Goal: Information Seeking & Learning: Learn about a topic

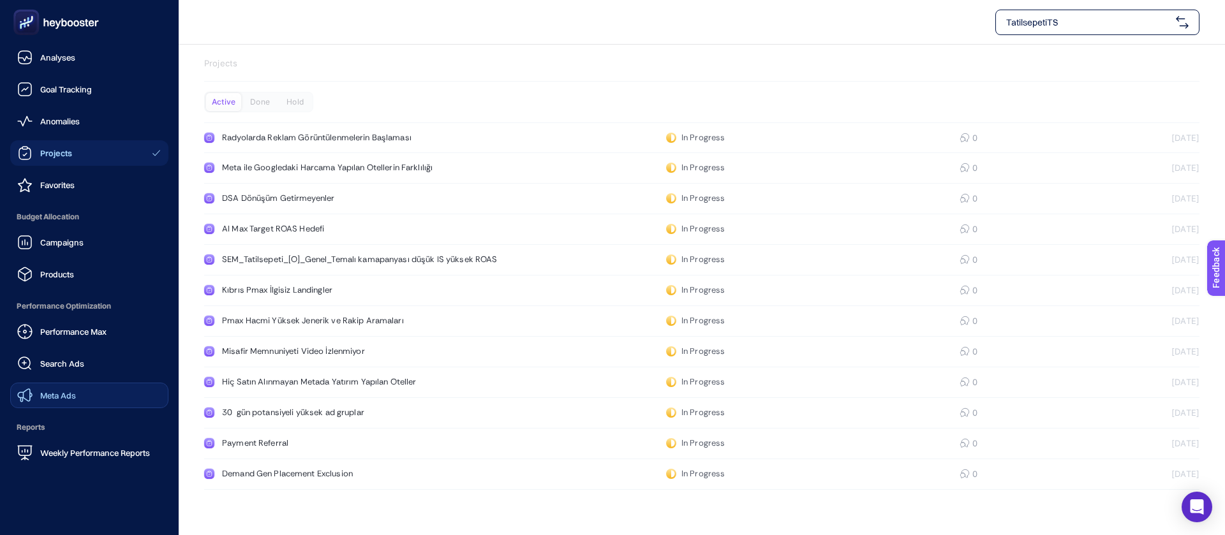
click at [72, 383] on link "Meta Ads" at bounding box center [89, 396] width 158 height 26
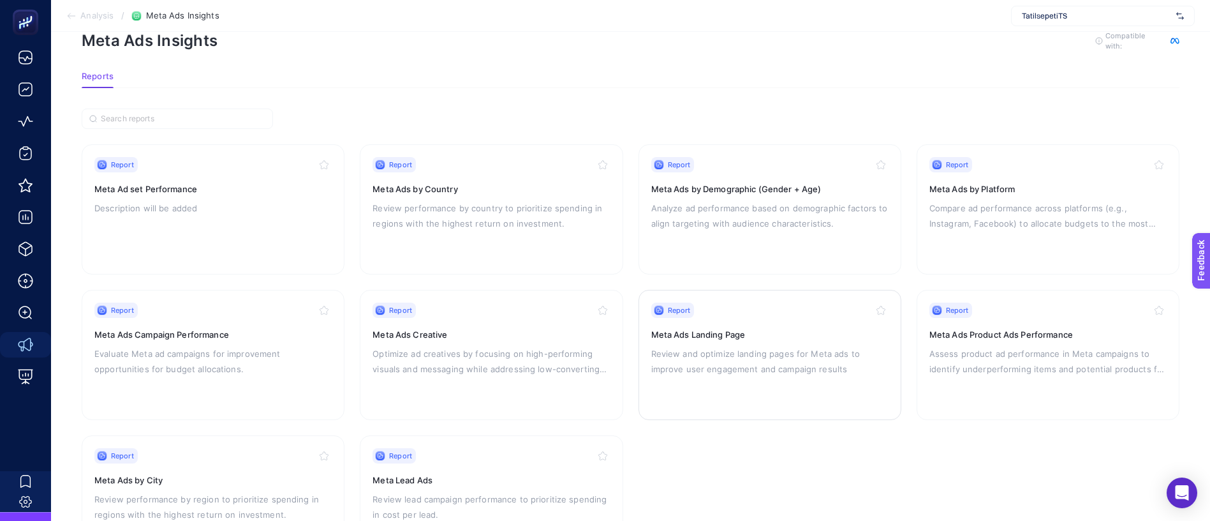
scroll to position [59, 0]
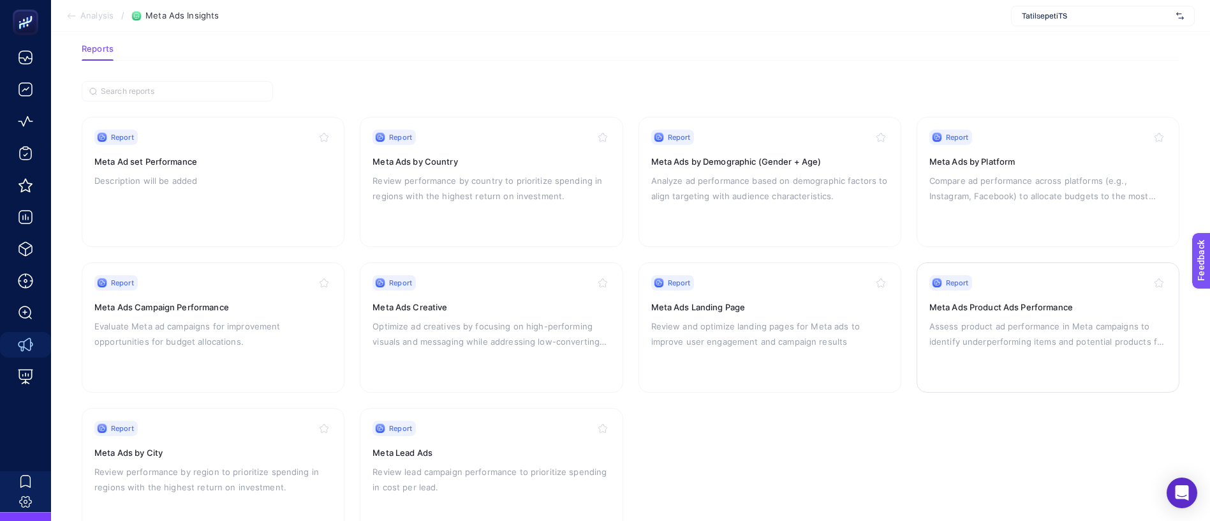
click at [1002, 309] on div "Report Meta Ads Product Ads Performance Assess product ad performance in Meta c…" at bounding box center [1047, 327] width 237 height 105
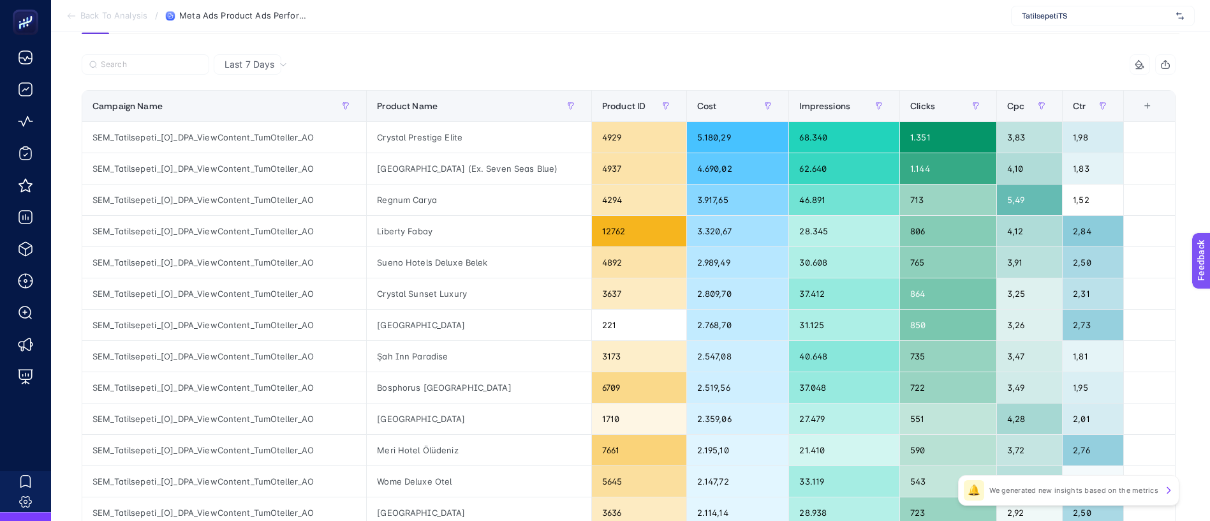
scroll to position [282, 0]
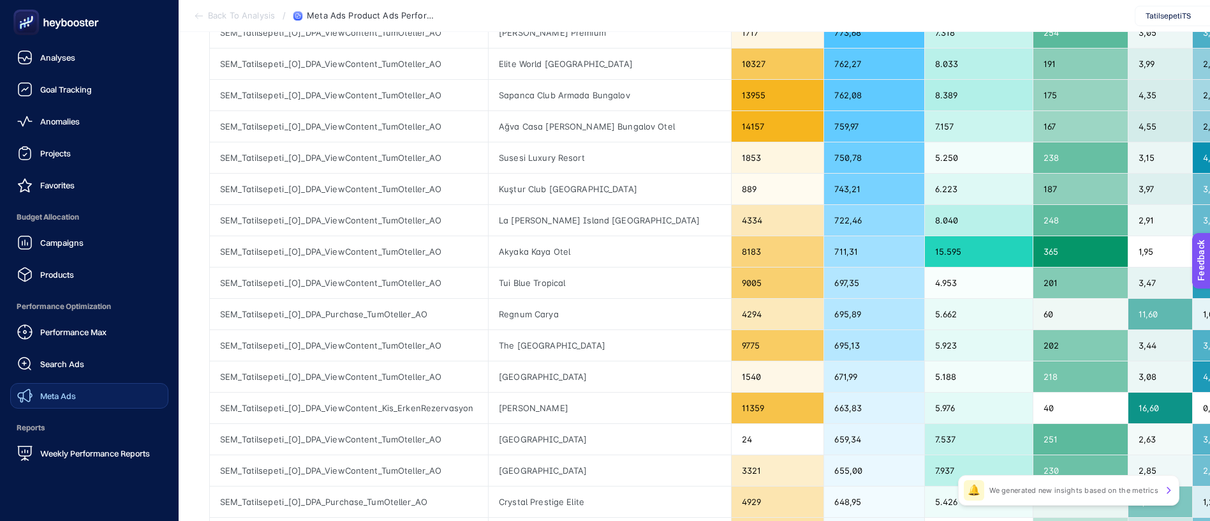
click at [72, 383] on link "Meta Ads" at bounding box center [89, 396] width 158 height 26
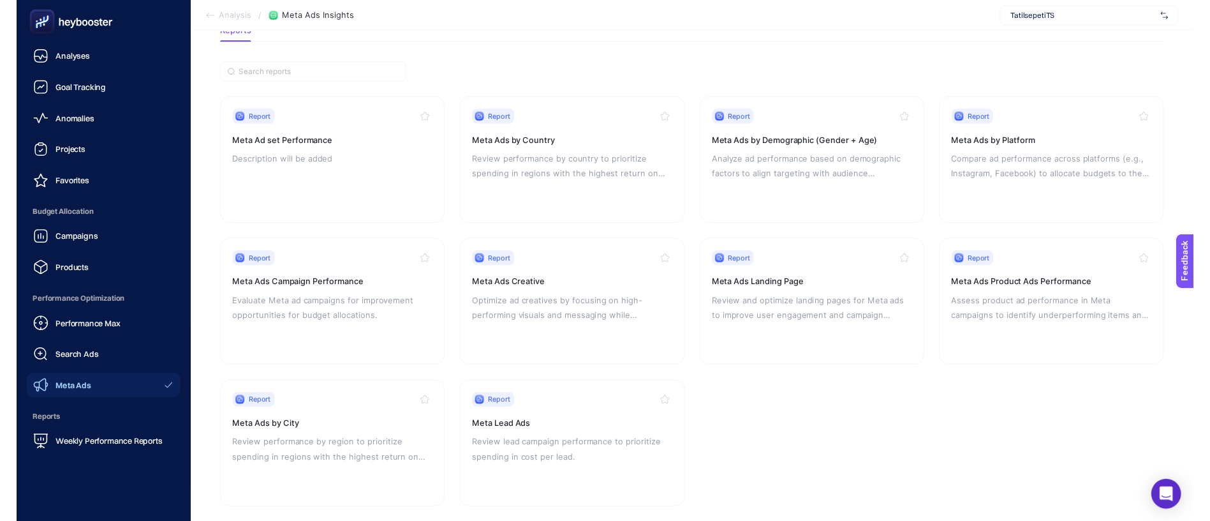
scroll to position [59, 0]
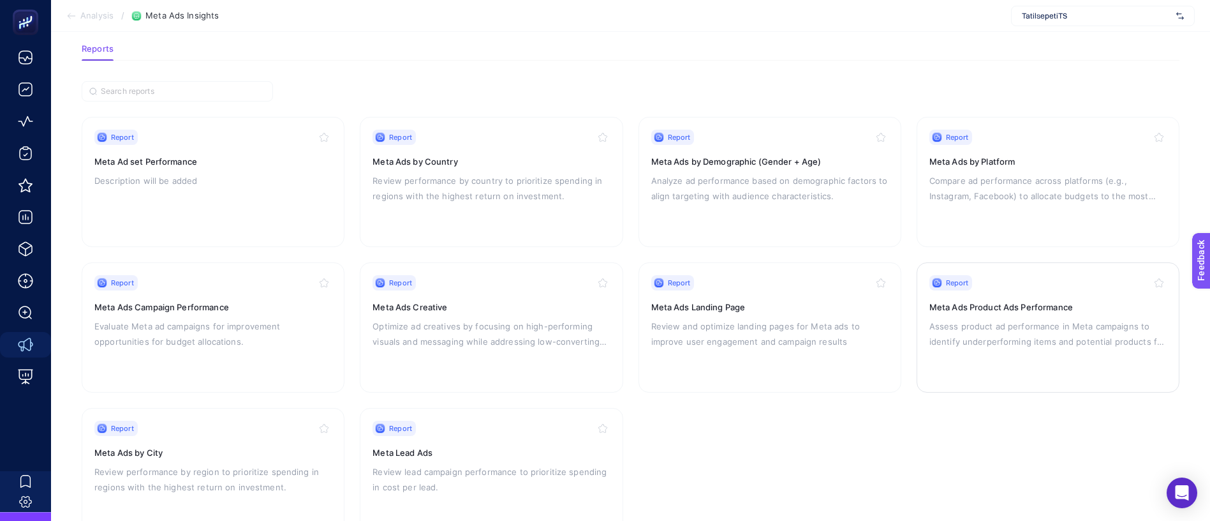
click at [1021, 318] on p "Assess product ad performance in Meta campaigns to identify underperforming ite…" at bounding box center [1047, 333] width 237 height 31
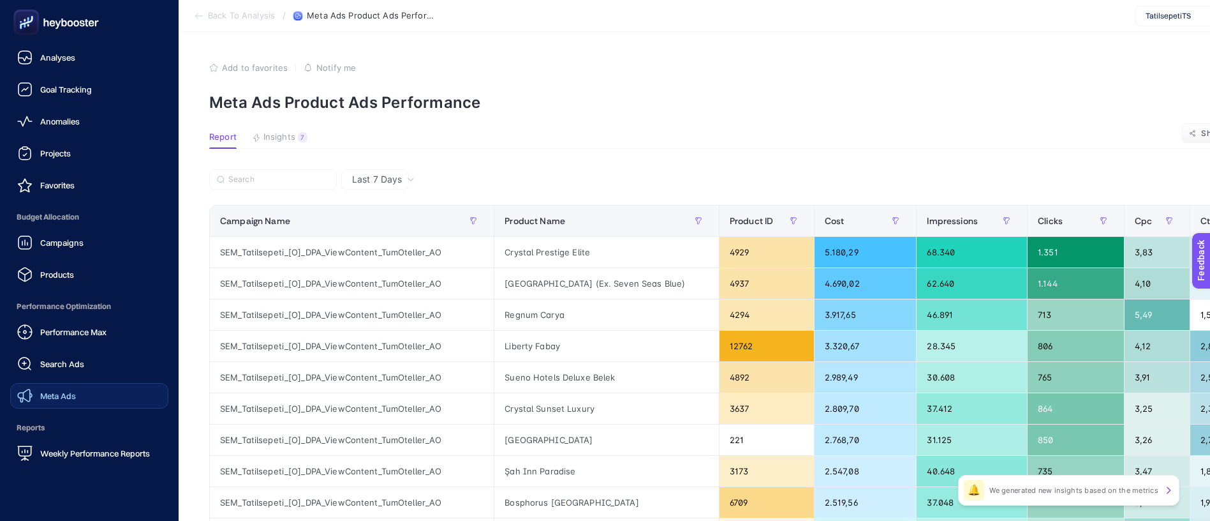
click at [90, 383] on link "Meta Ads" at bounding box center [89, 396] width 158 height 26
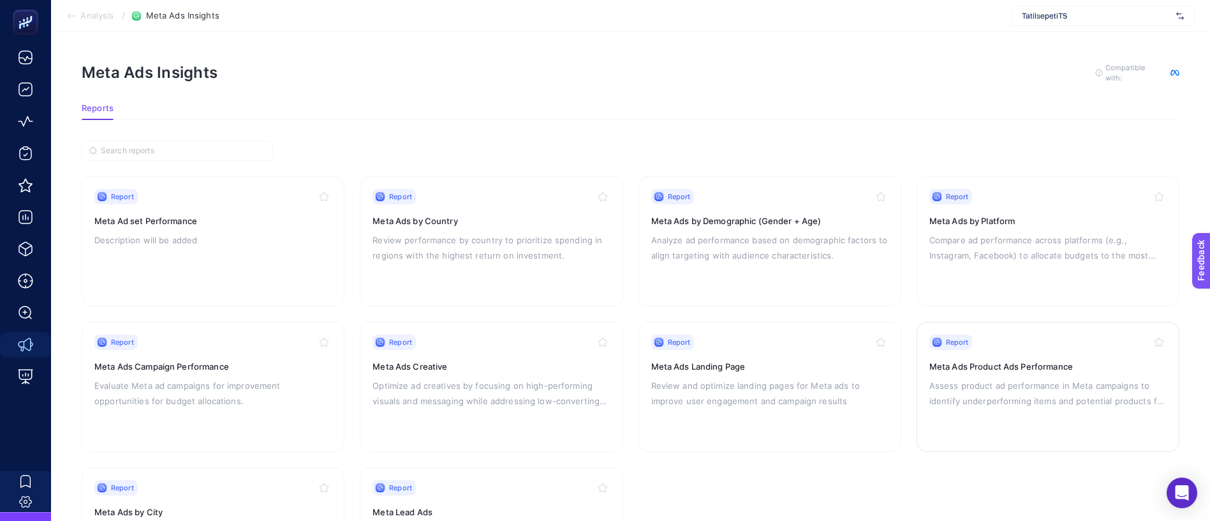
click at [1037, 378] on p "Assess product ad performance in Meta campaigns to identify underperforming ite…" at bounding box center [1047, 393] width 237 height 31
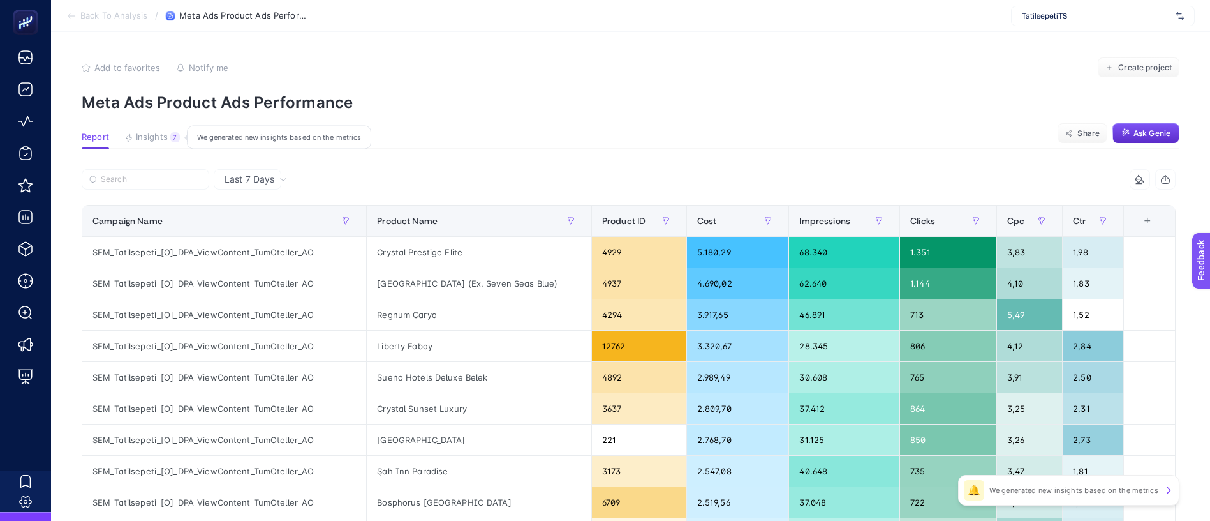
click at [145, 132] on span "Insights" at bounding box center [152, 137] width 32 height 10
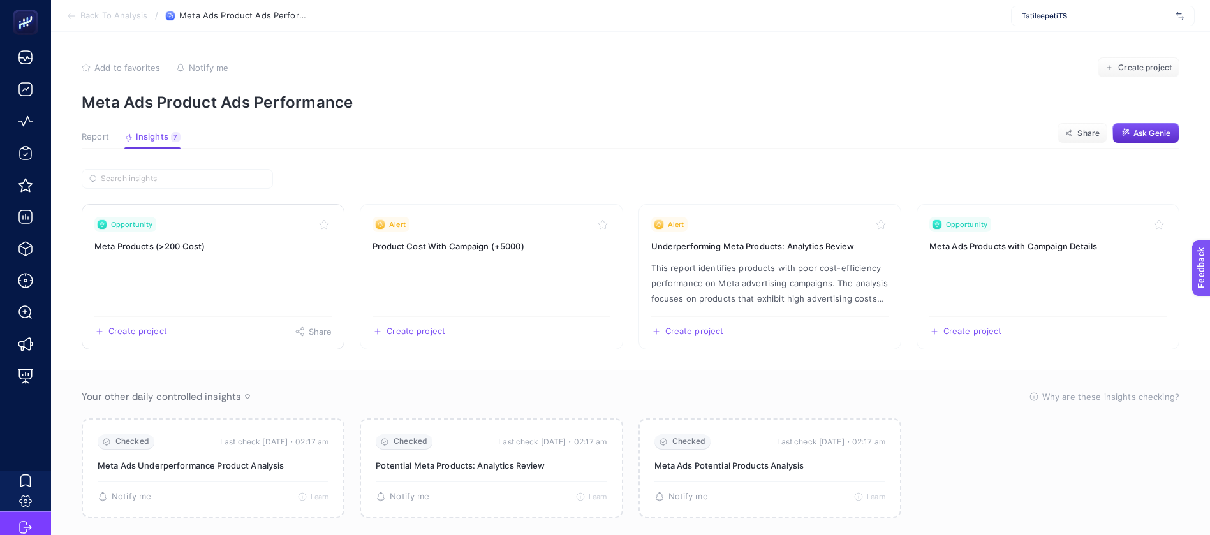
click at [212, 209] on link "Opportunity Meta Products (>200 Cost) Create project Share" at bounding box center [213, 276] width 263 height 145
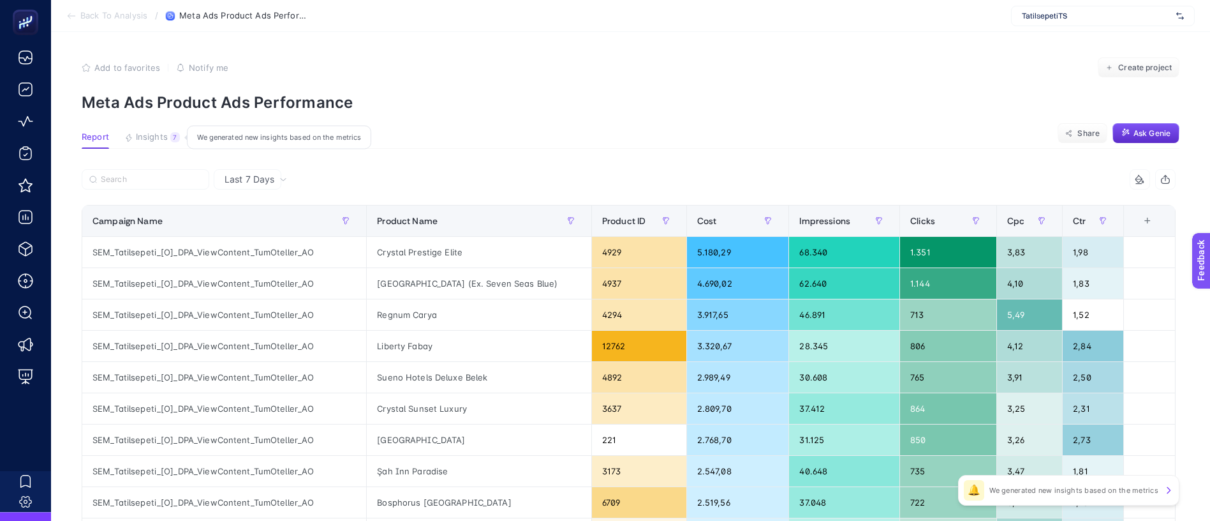
click at [156, 132] on button "Insights 7 We generated new insights based on the metrics" at bounding box center [151, 140] width 55 height 17
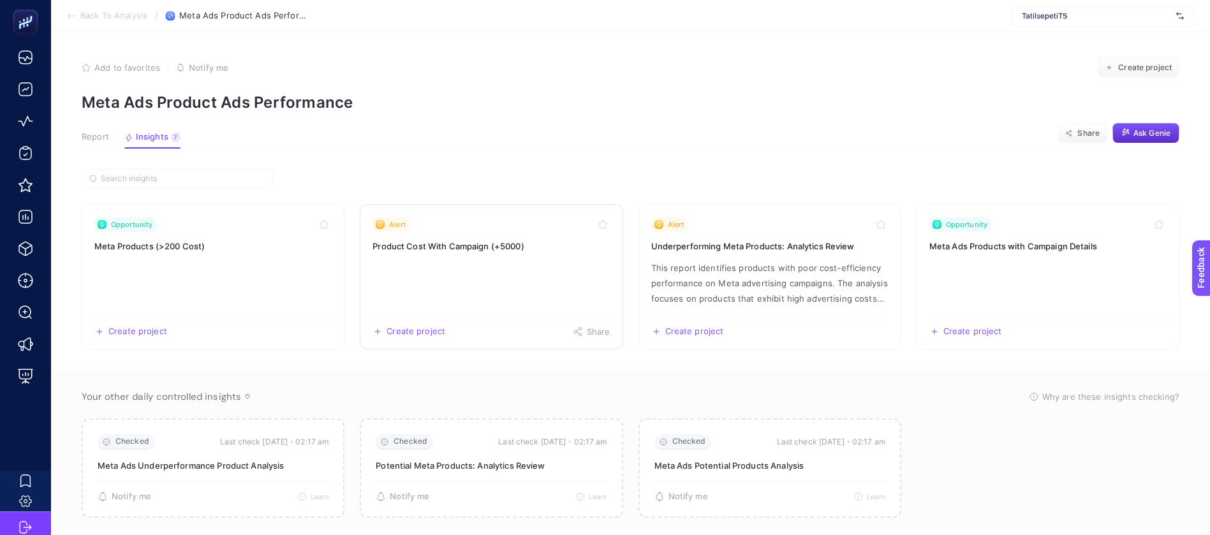
click at [503, 216] on link "Alert Product Cost With Campaign (+5000) Create project Share" at bounding box center [491, 276] width 263 height 145
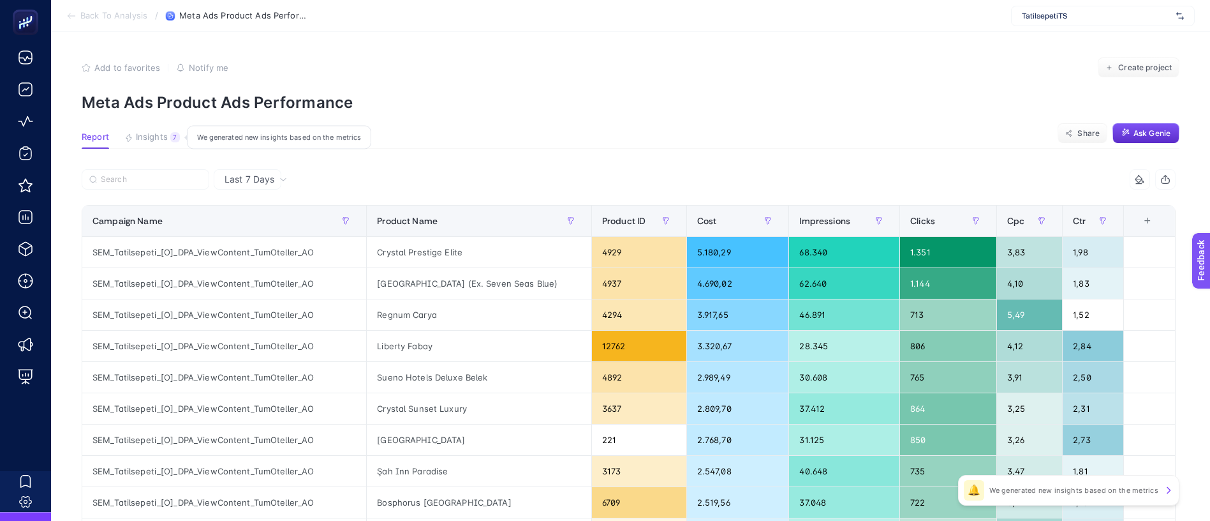
click at [145, 132] on span "Insights" at bounding box center [152, 137] width 32 height 10
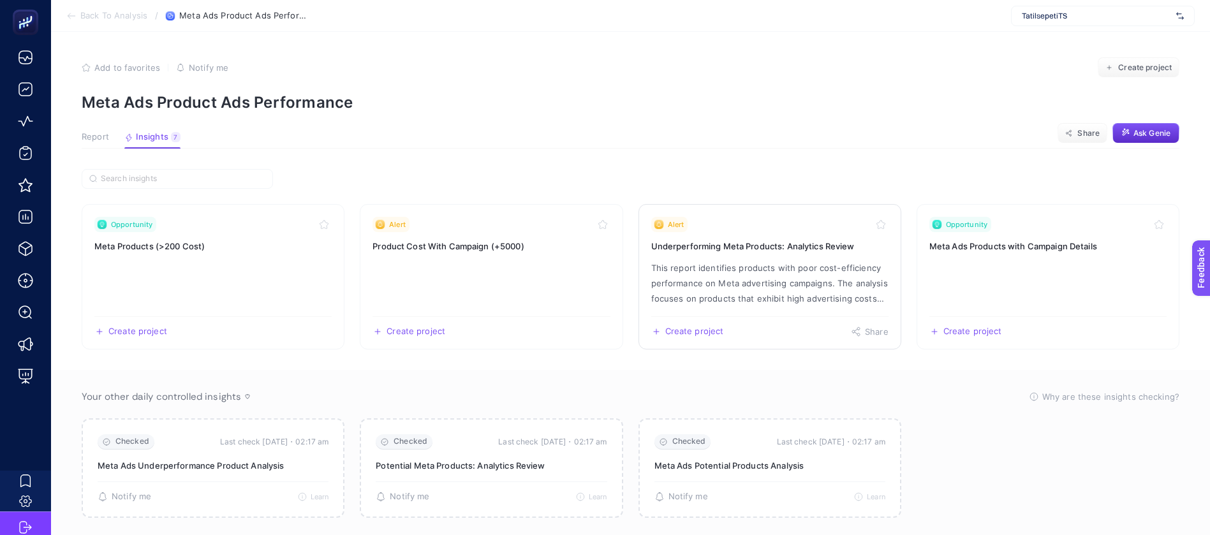
click at [788, 260] on p "This report identifies products with poor cost-efficiency performance on Meta a…" at bounding box center [769, 283] width 237 height 46
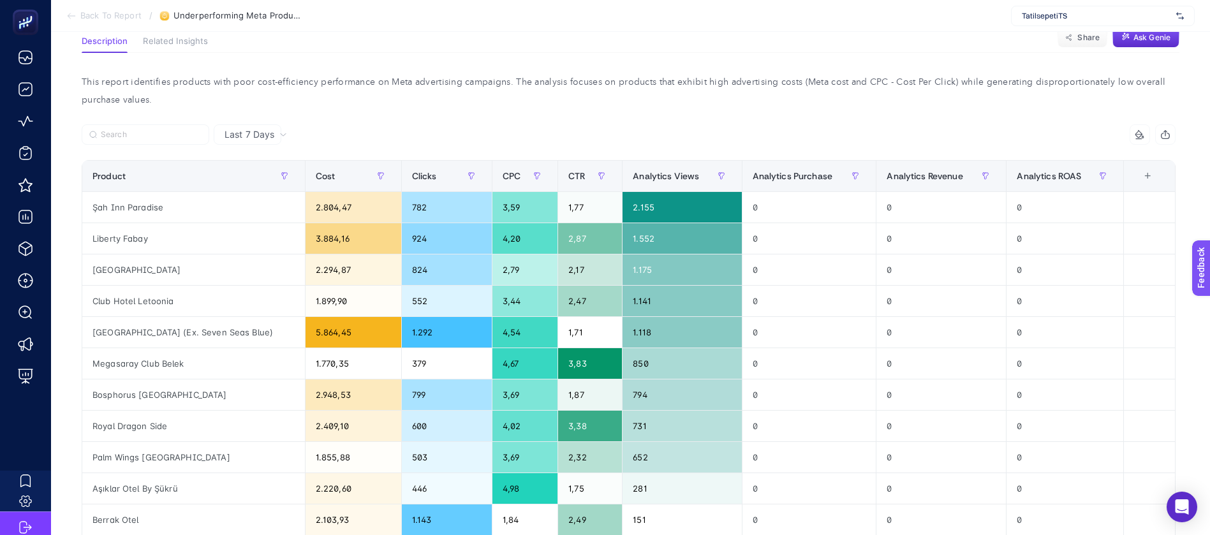
scroll to position [123, 0]
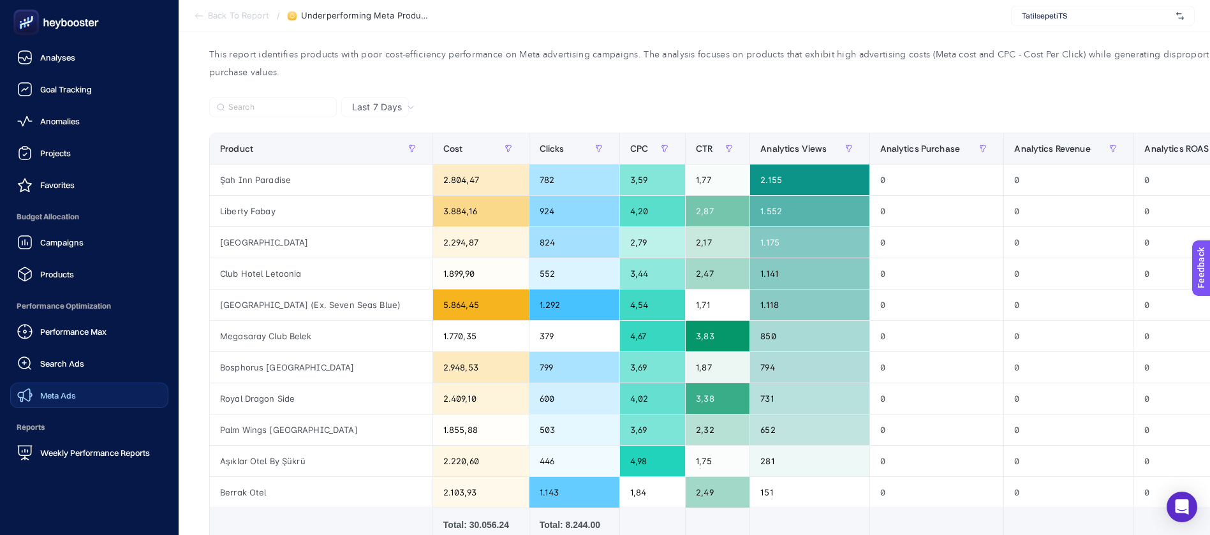
click at [113, 383] on link "Meta Ads" at bounding box center [89, 396] width 158 height 26
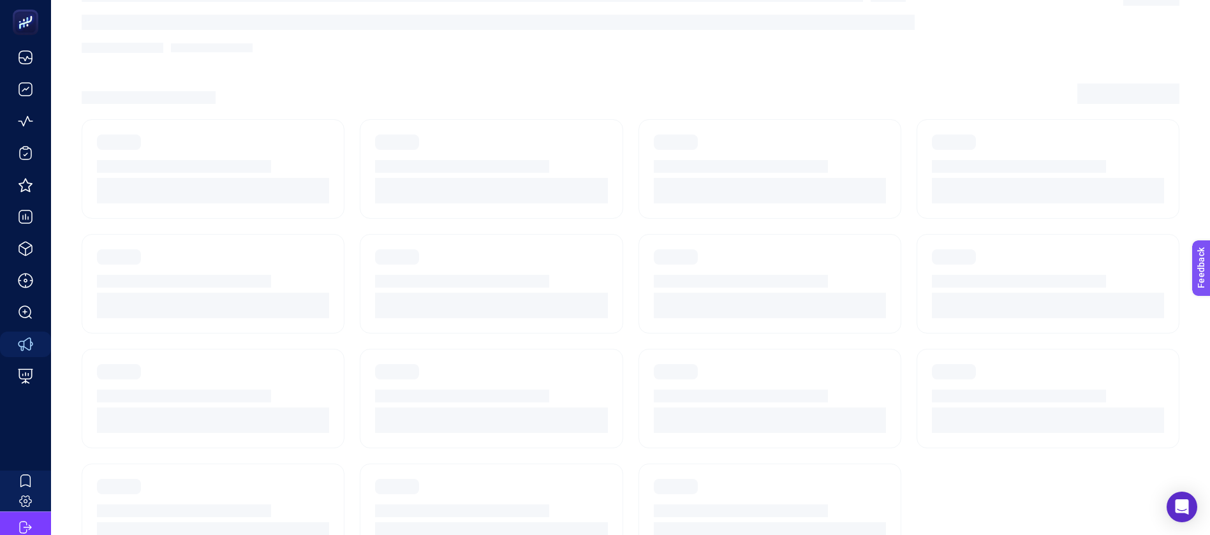
scroll to position [59, 0]
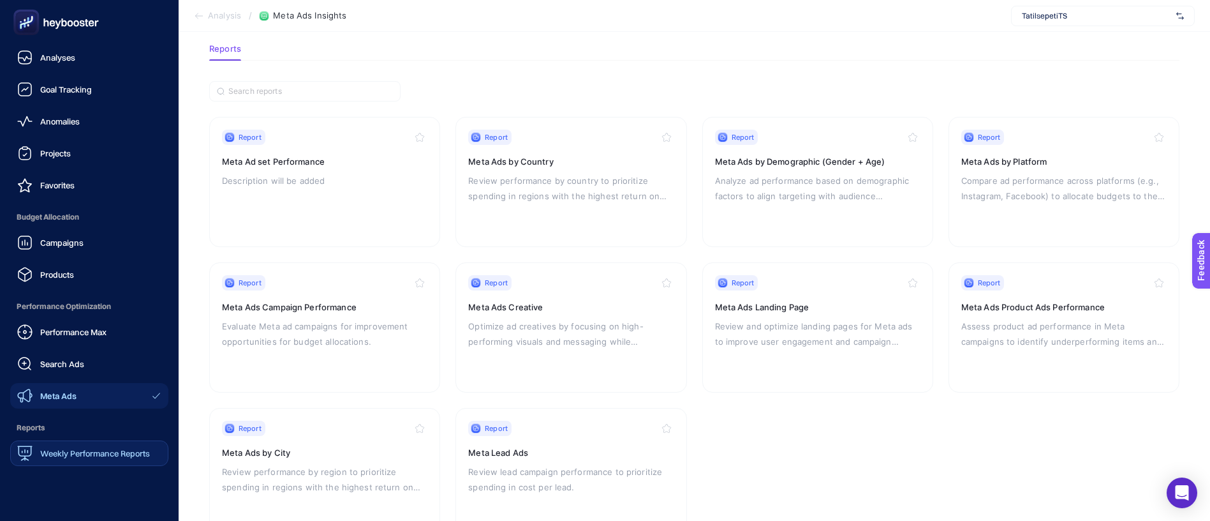
click at [91, 448] on span "Weekly Performance Reports" at bounding box center [95, 453] width 110 height 10
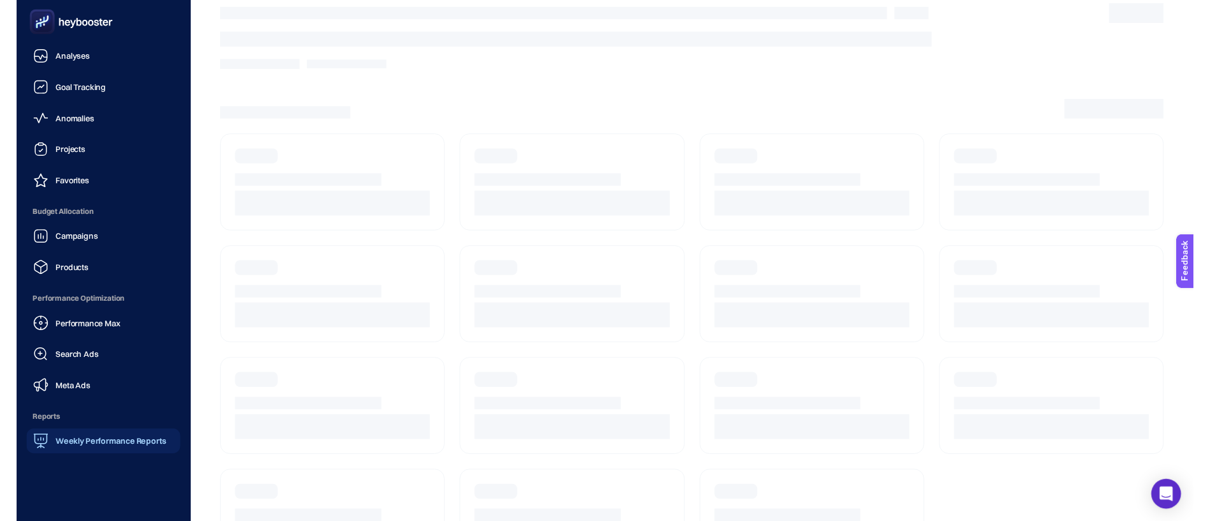
scroll to position [15, 0]
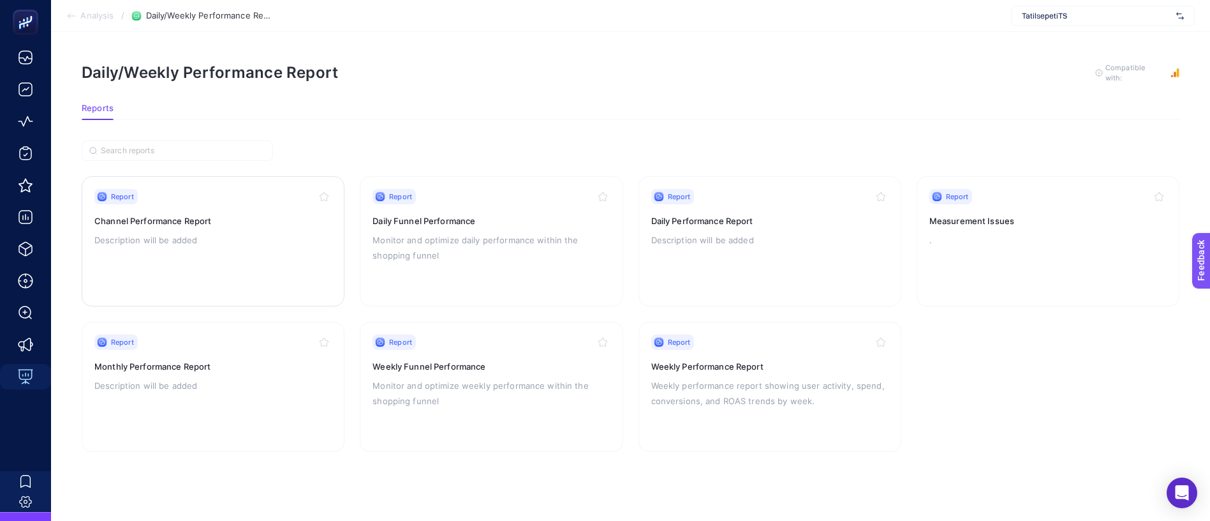
click at [237, 232] on p "Description will be added" at bounding box center [212, 239] width 237 height 15
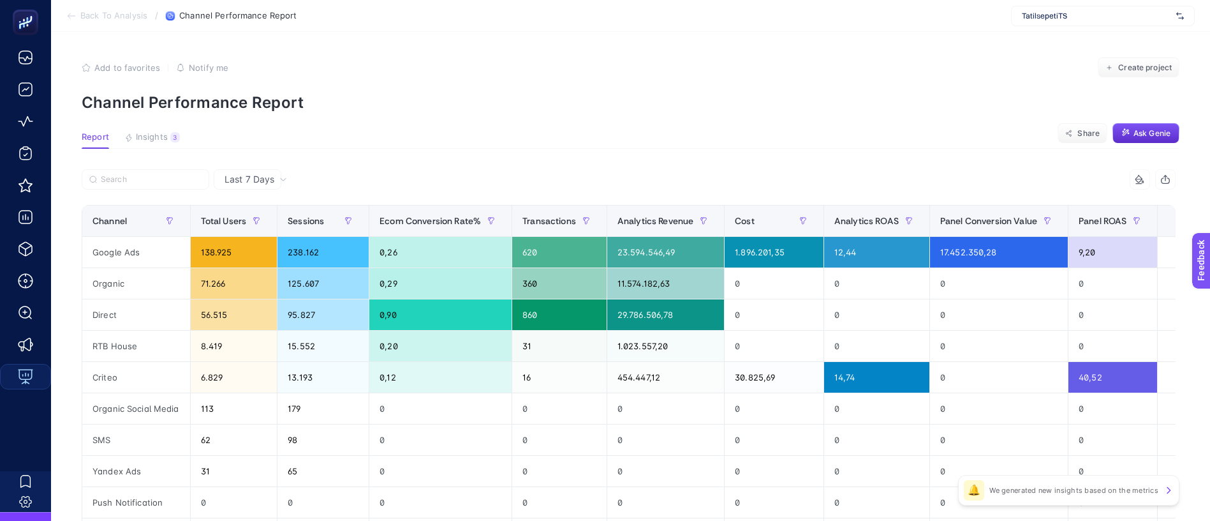
drag, startPoint x: 444, startPoint y: 151, endPoint x: 716, endPoint y: 134, distance: 272.3
drag, startPoint x: 716, startPoint y: 134, endPoint x: 507, endPoint y: 107, distance: 211.0
click at [507, 107] on article "Add to favorites false Notify me Create project Channel Performance Report Repo…" at bounding box center [630, 452] width 1159 height 841
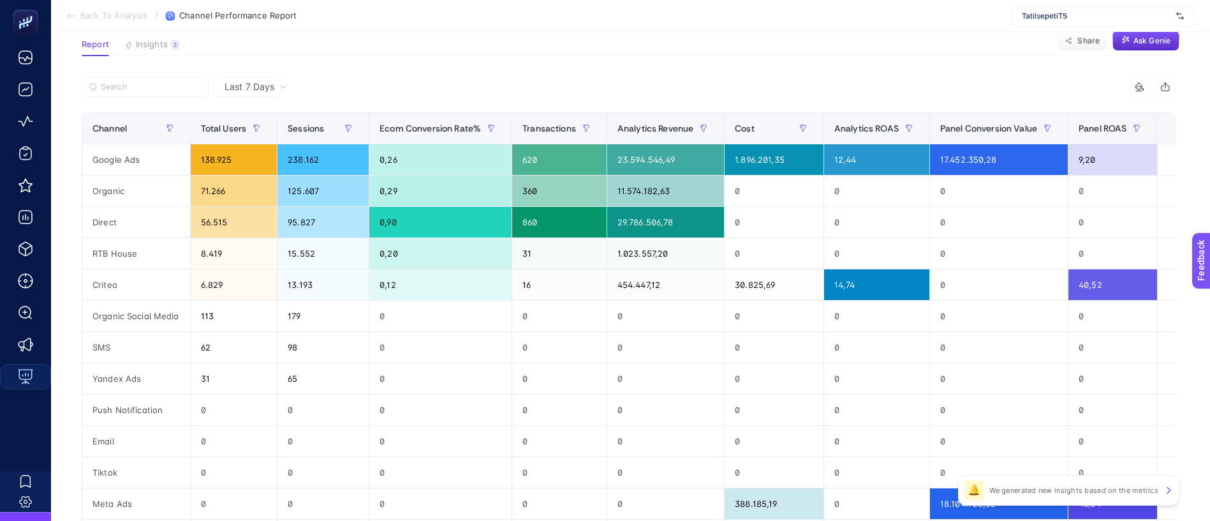
scroll to position [96, 0]
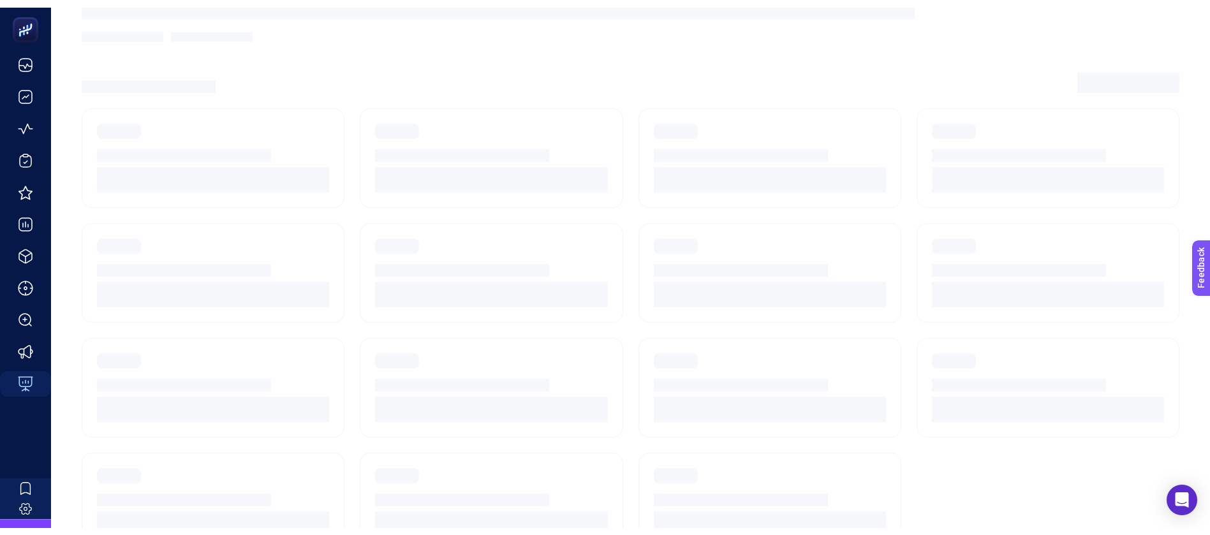
scroll to position [15, 0]
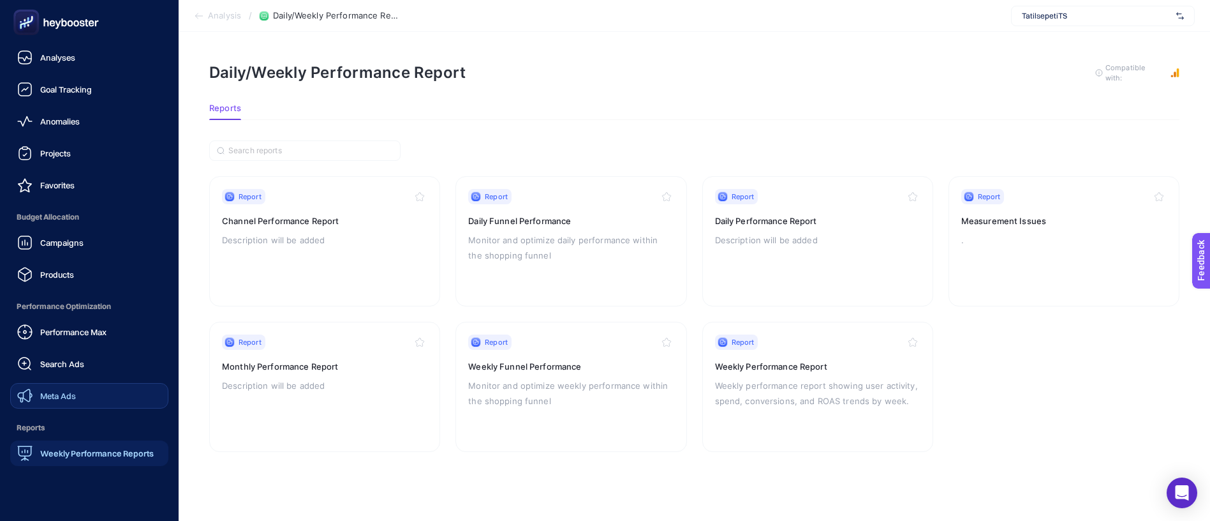
click at [71, 383] on link "Meta Ads" at bounding box center [89, 396] width 158 height 26
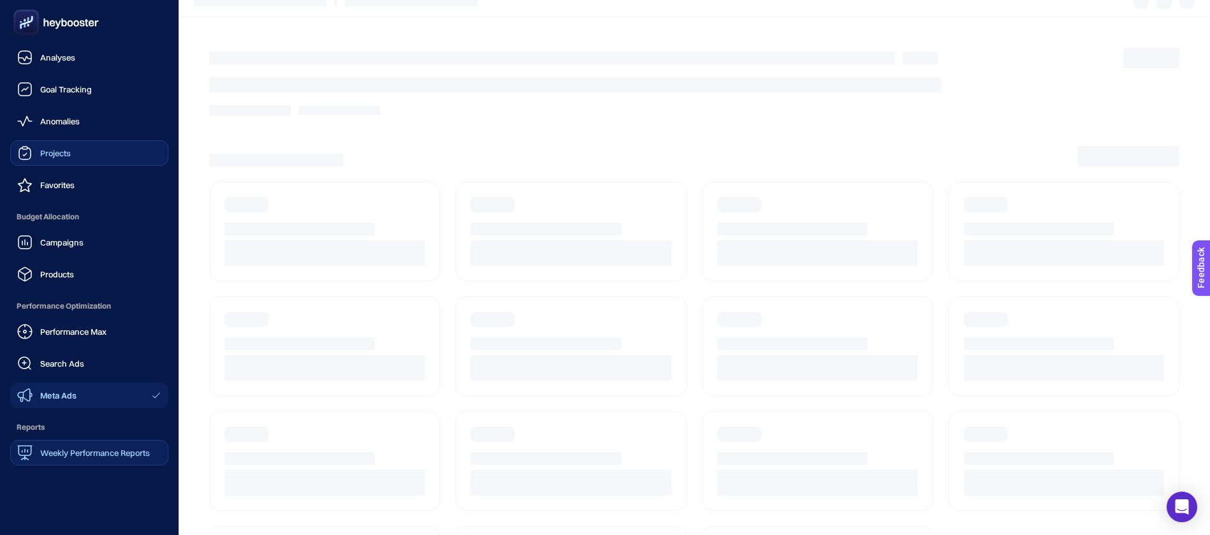
drag, startPoint x: 71, startPoint y: 301, endPoint x: 154, endPoint y: 131, distance: 188.6
click at [154, 140] on link "Projects" at bounding box center [89, 153] width 158 height 26
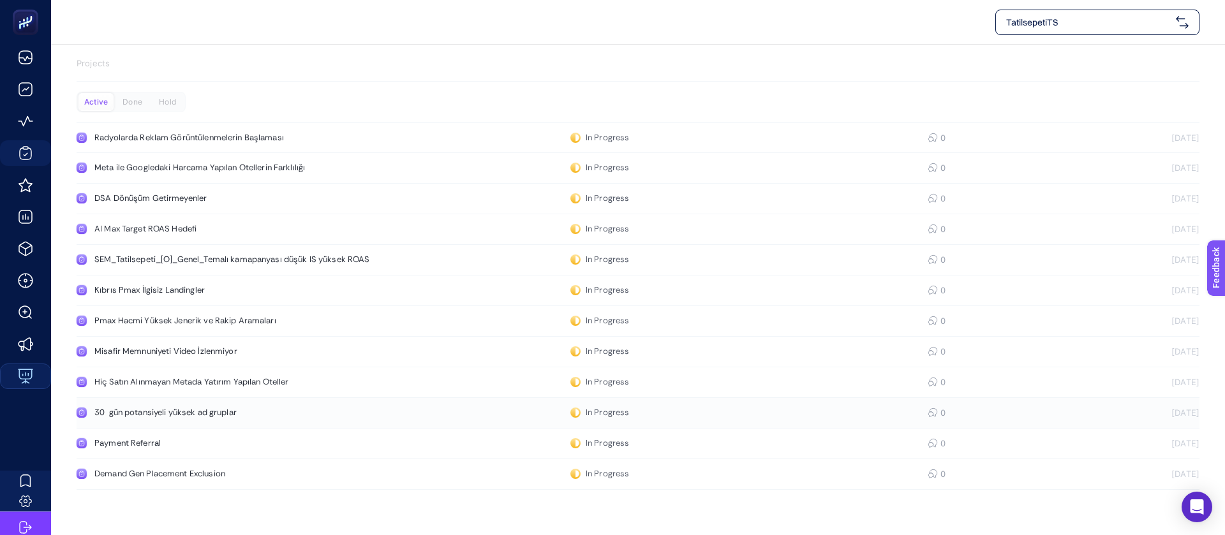
click at [167, 408] on div "30 gün potansiyeli yüksek ad gruplar" at bounding box center [241, 413] width 295 height 10
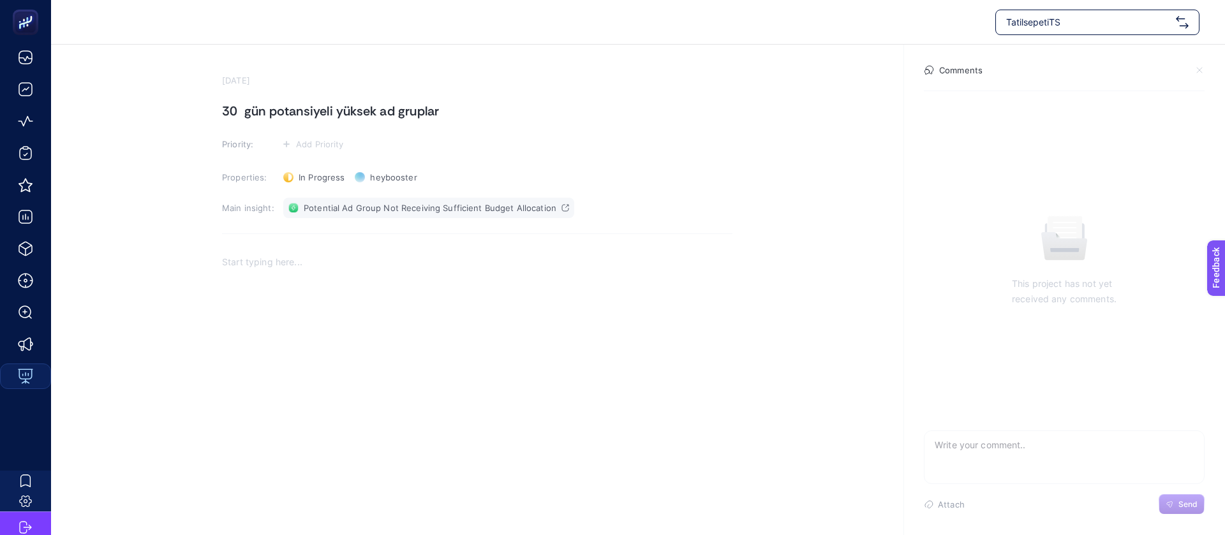
click at [380, 198] on link "Potential Ad Group Not Receiving Sufficient Budget Allocation" at bounding box center [428, 208] width 291 height 20
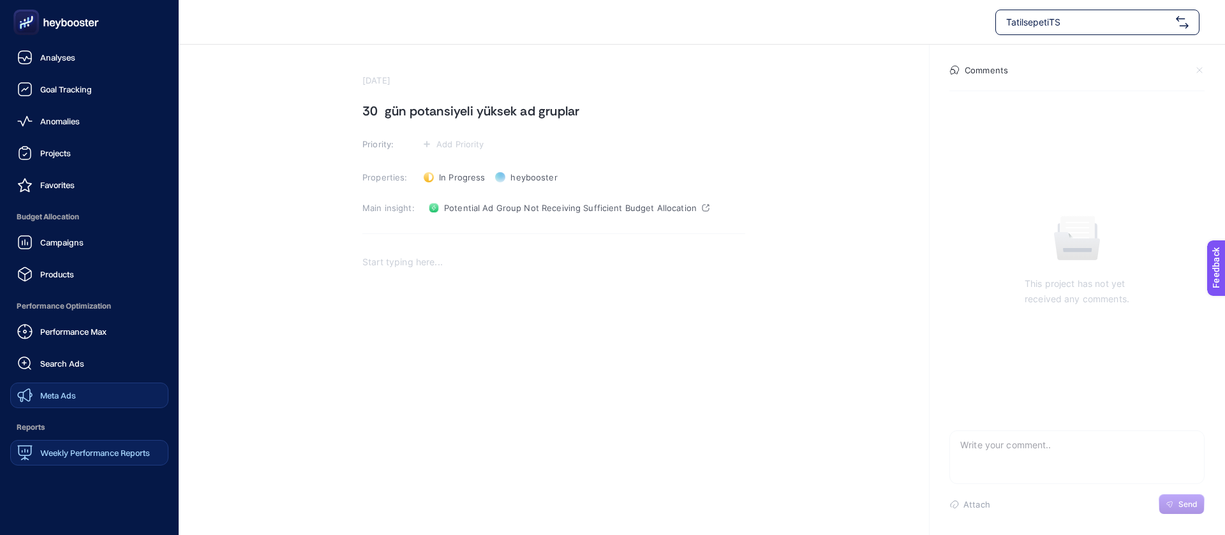
click at [64, 390] on span "Meta Ads" at bounding box center [58, 395] width 36 height 10
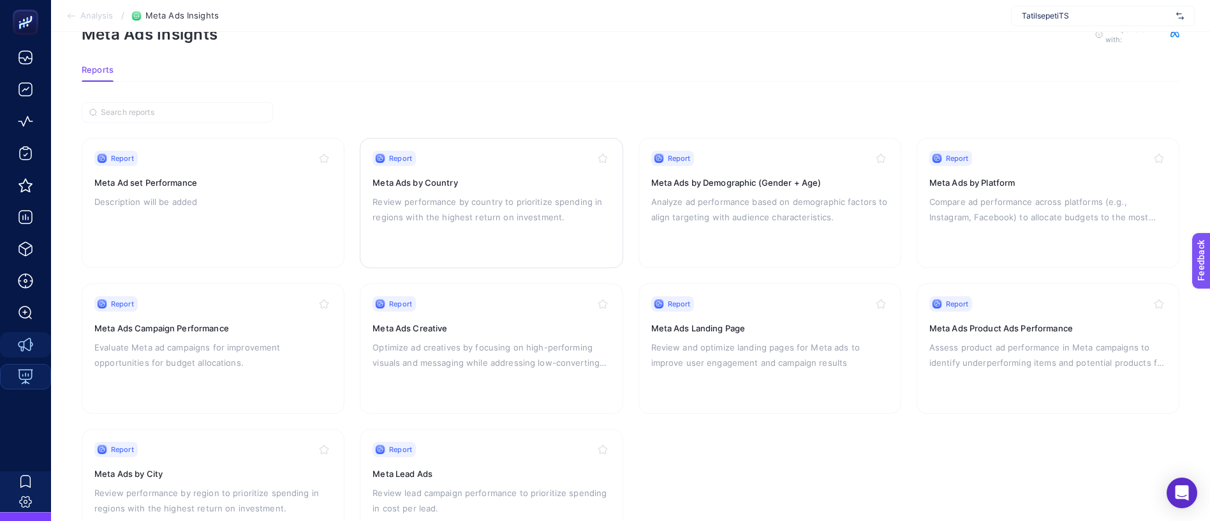
scroll to position [59, 0]
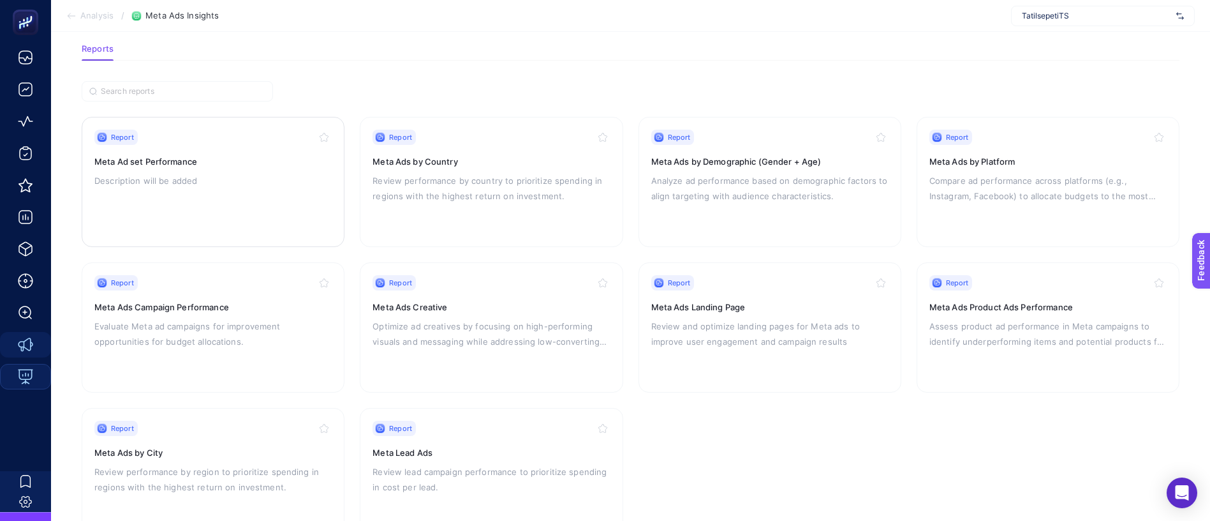
click at [288, 196] on div "Report Meta Ad set Performance Description will be added" at bounding box center [212, 181] width 237 height 105
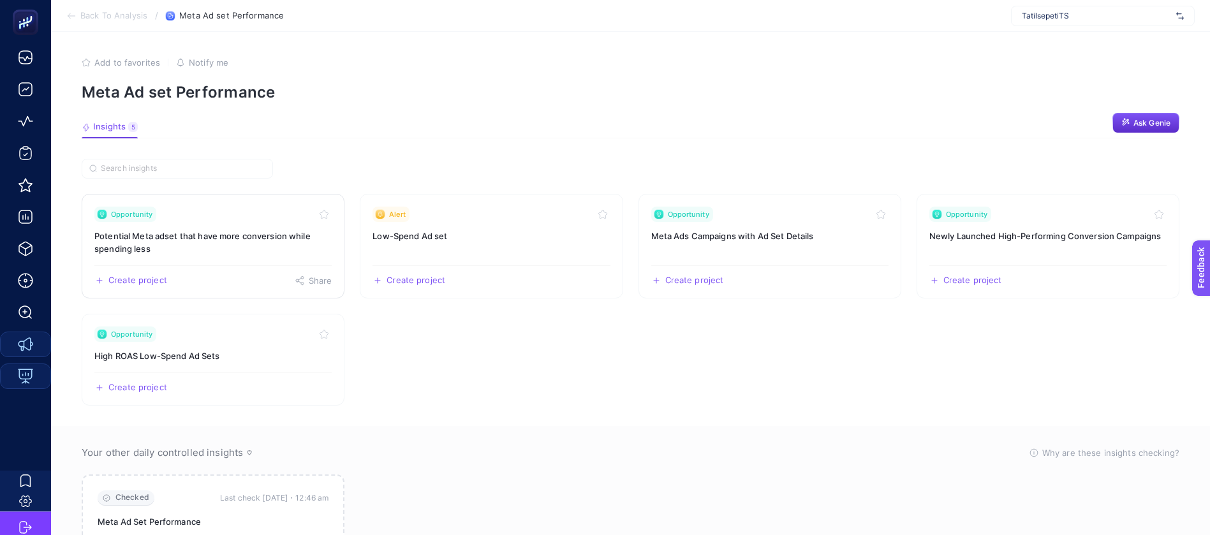
click at [223, 230] on h3 "Potential Meta adset that have more conversion while spending less" at bounding box center [212, 243] width 237 height 26
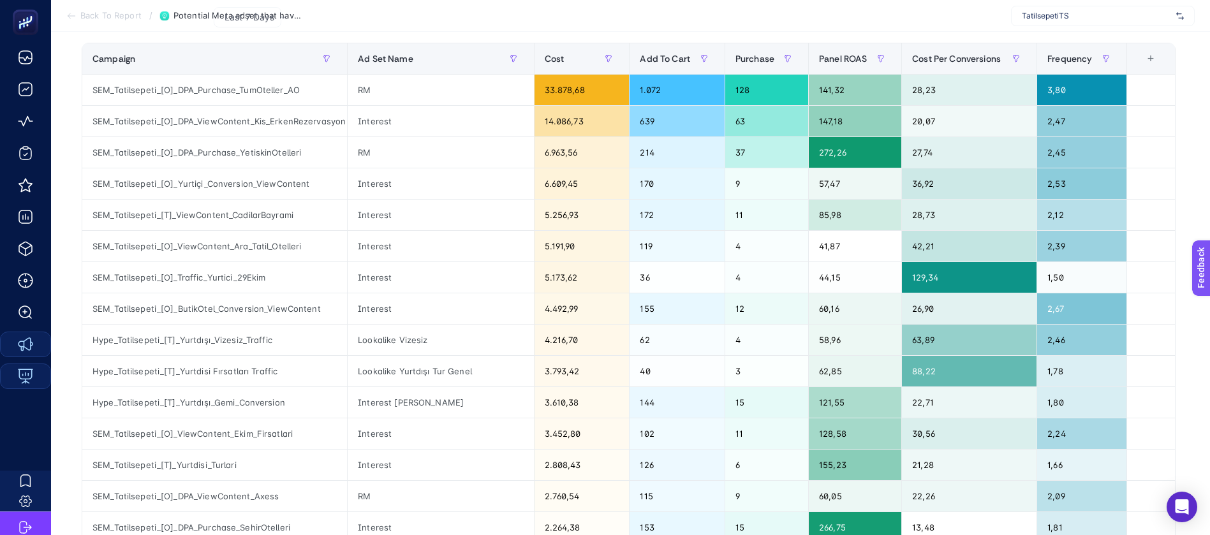
scroll to position [191, 0]
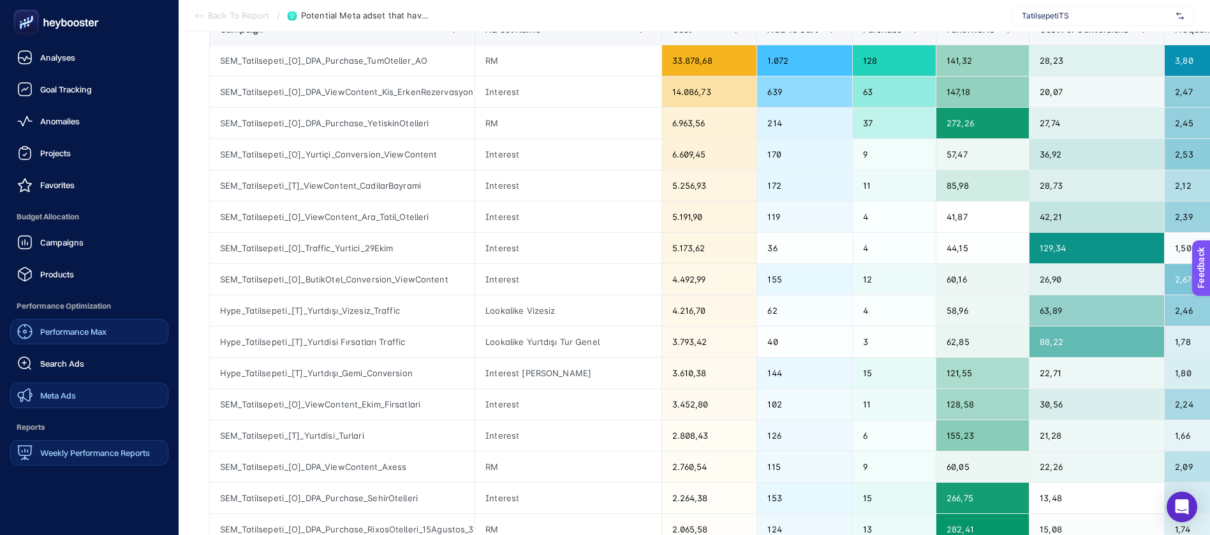
click at [86, 319] on link "Performance Max" at bounding box center [89, 332] width 158 height 26
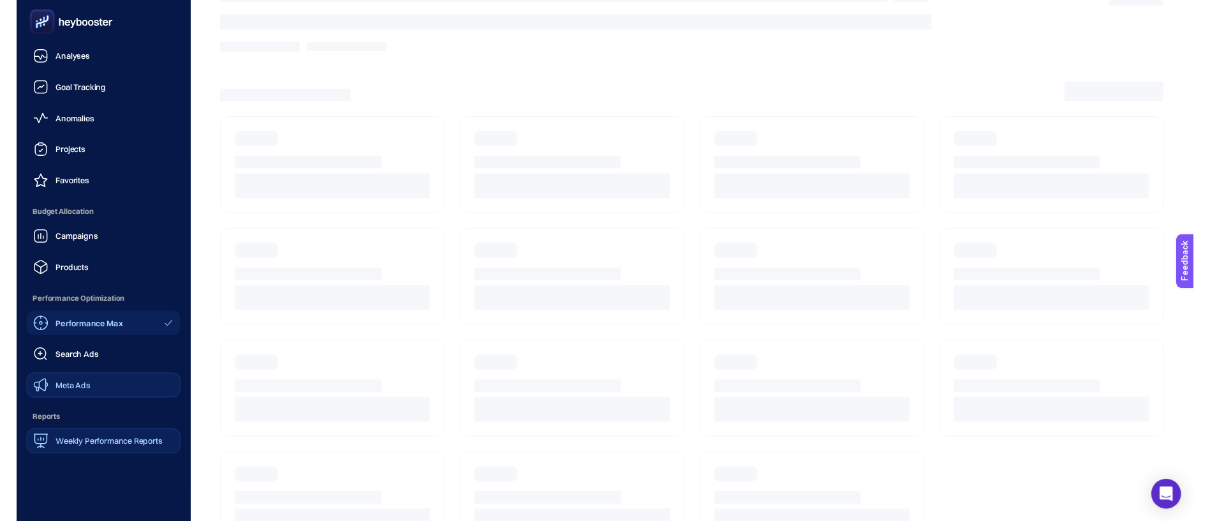
scroll to position [59, 0]
